Goal: Task Accomplishment & Management: Manage account settings

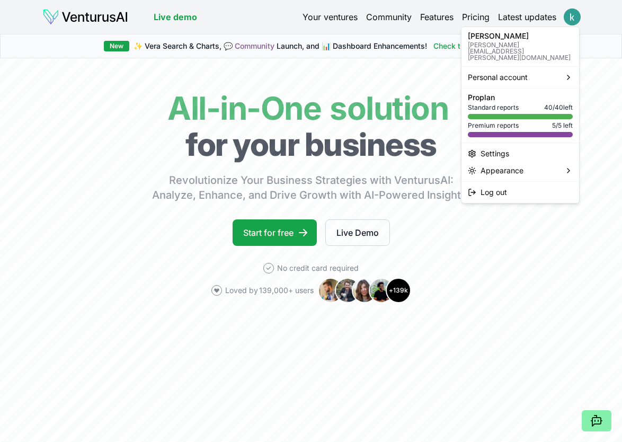
click at [569, 11] on html "We value your privacy We use cookies to enhance your browsing experience, serve…" at bounding box center [311, 221] width 622 height 442
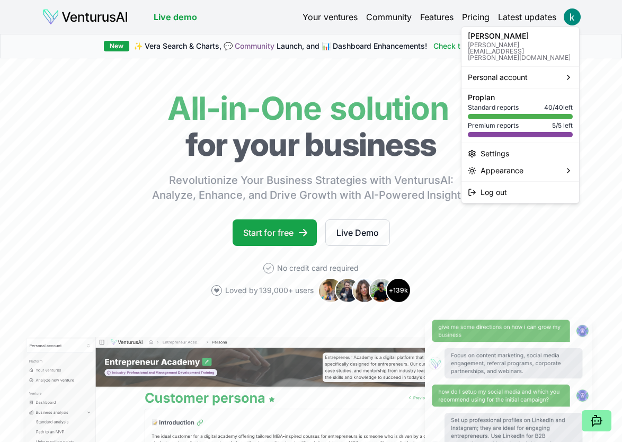
click at [518, 100] on div "Pro plan Standard reports 40 / 40 left Premium reports 5 / 5 left" at bounding box center [520, 115] width 105 height 43
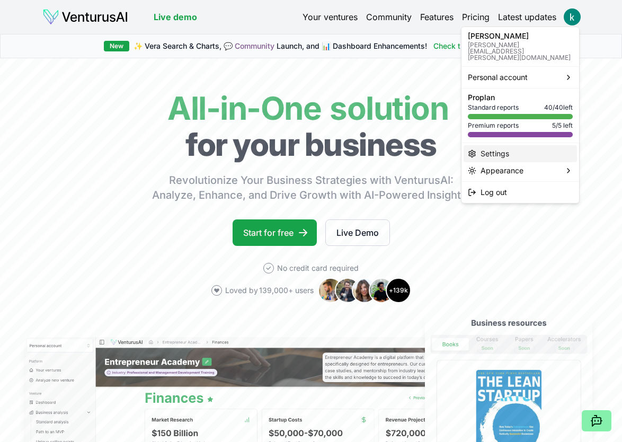
click at [507, 145] on div "Settings" at bounding box center [520, 153] width 113 height 17
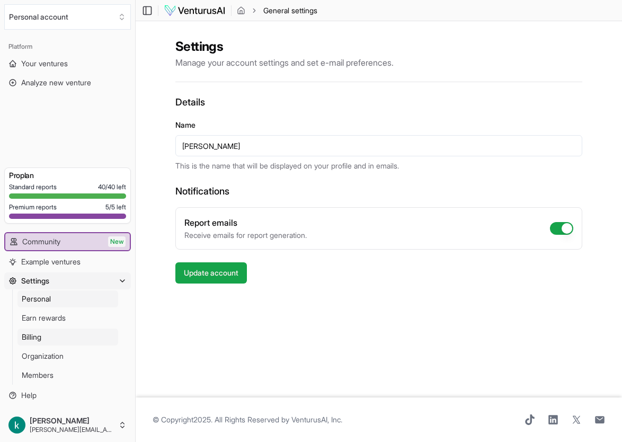
click at [50, 335] on link "Billing" at bounding box center [67, 337] width 101 height 17
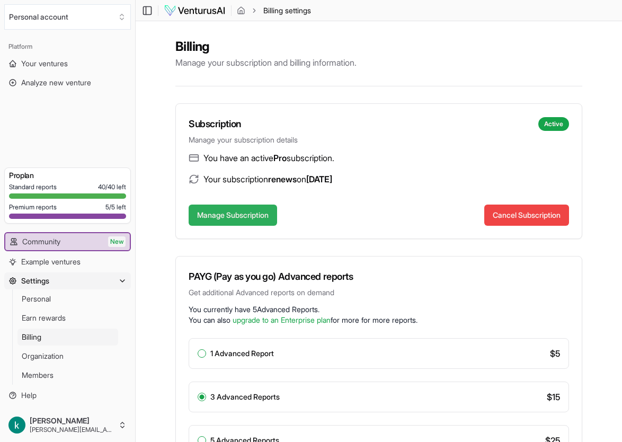
click at [216, 216] on button "Manage Subscription" at bounding box center [233, 215] width 88 height 21
